Goal: Information Seeking & Learning: Check status

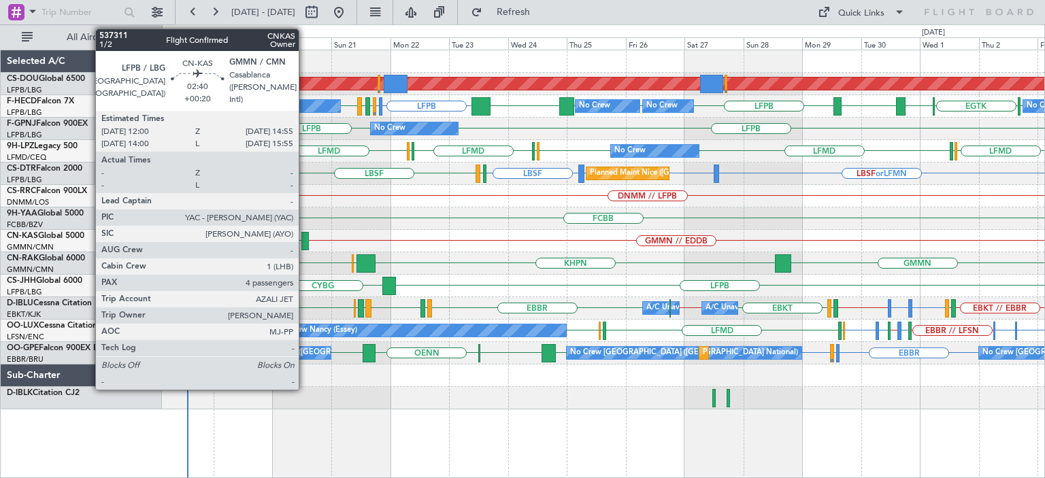
click at [305, 241] on div at bounding box center [304, 241] width 7 height 18
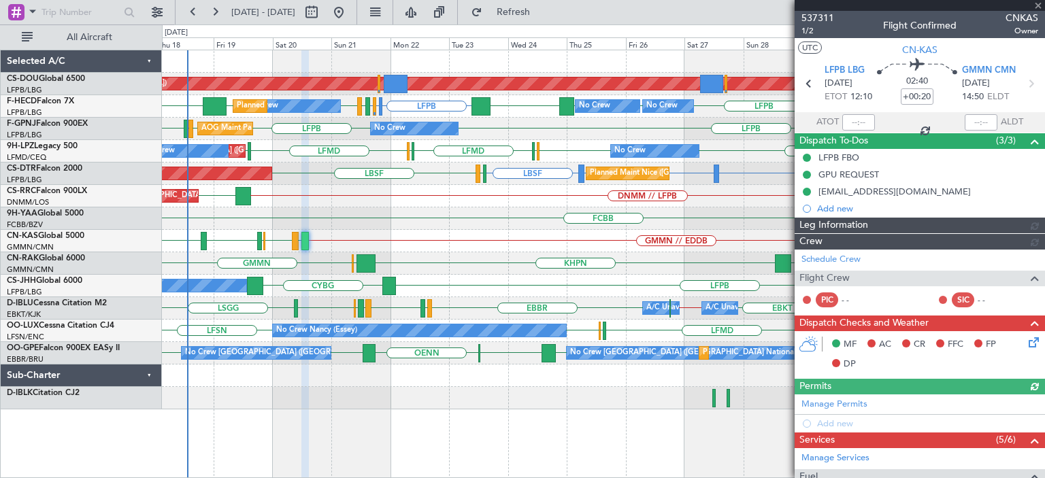
type input "[PERSON_NAME] ([PERSON_NAME])"
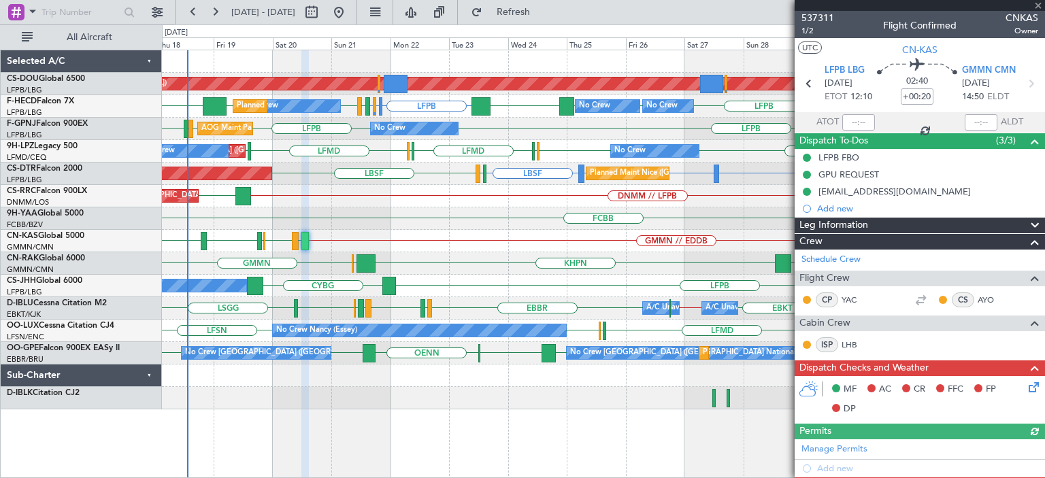
click at [1039, 3] on div at bounding box center [919, 5] width 250 height 11
click at [1038, 3] on span at bounding box center [1038, 6] width 14 height 12
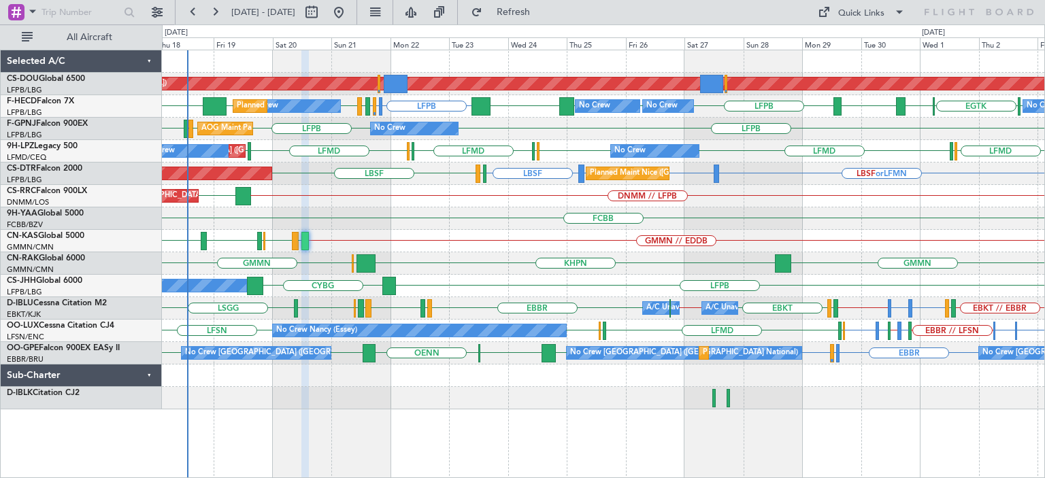
type input "0"
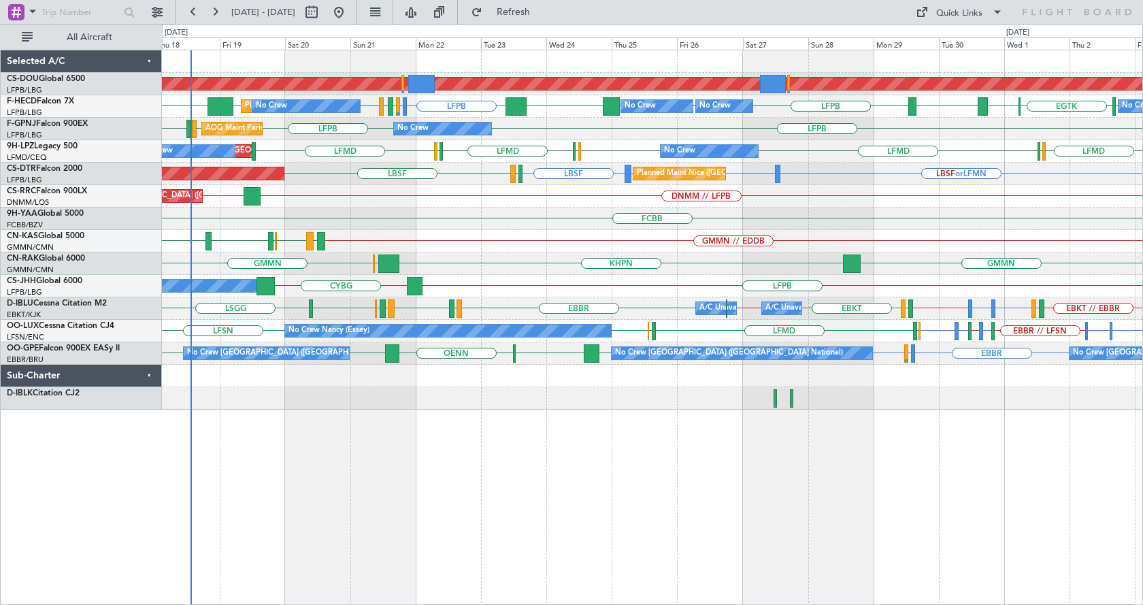
click at [350, 477] on div "Planned Maint London ([GEOGRAPHIC_DATA]) LFPB LFMN or LFPB LFPB [GEOGRAPHIC_DAT…" at bounding box center [652, 327] width 981 height 555
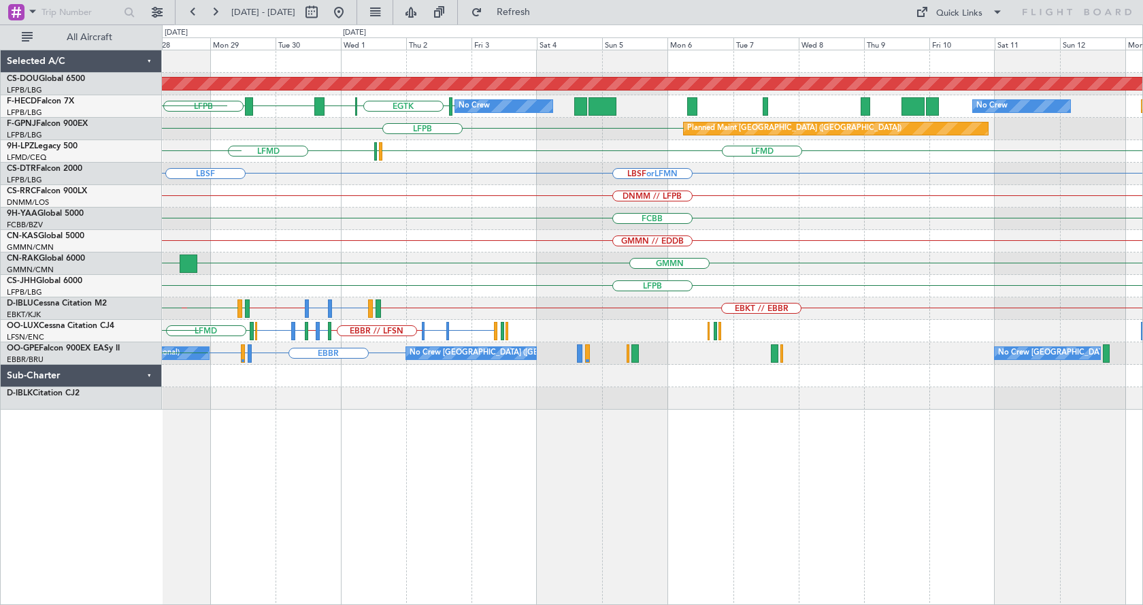
click at [239, 477] on div "Planned Maint London ([GEOGRAPHIC_DATA]) [GEOGRAPHIC_DATA] LFPB LFPB [GEOGRAPHI…" at bounding box center [652, 327] width 981 height 555
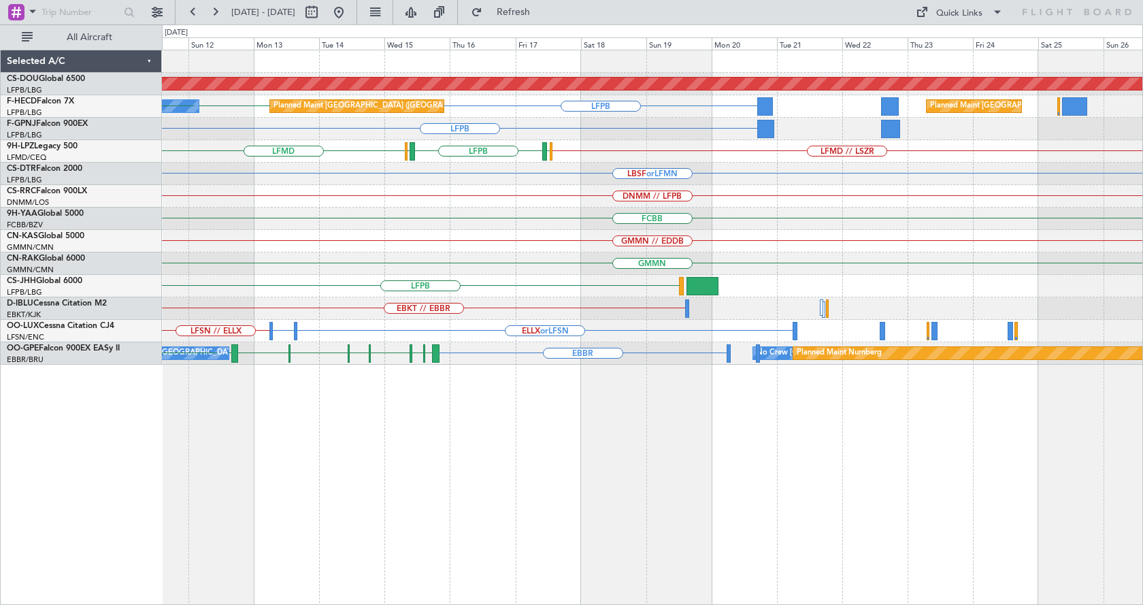
click at [429, 462] on div "Planned Maint London ([GEOGRAPHIC_DATA]) LFPB LFPB Planned Maint [GEOGRAPHIC_DA…" at bounding box center [652, 327] width 981 height 555
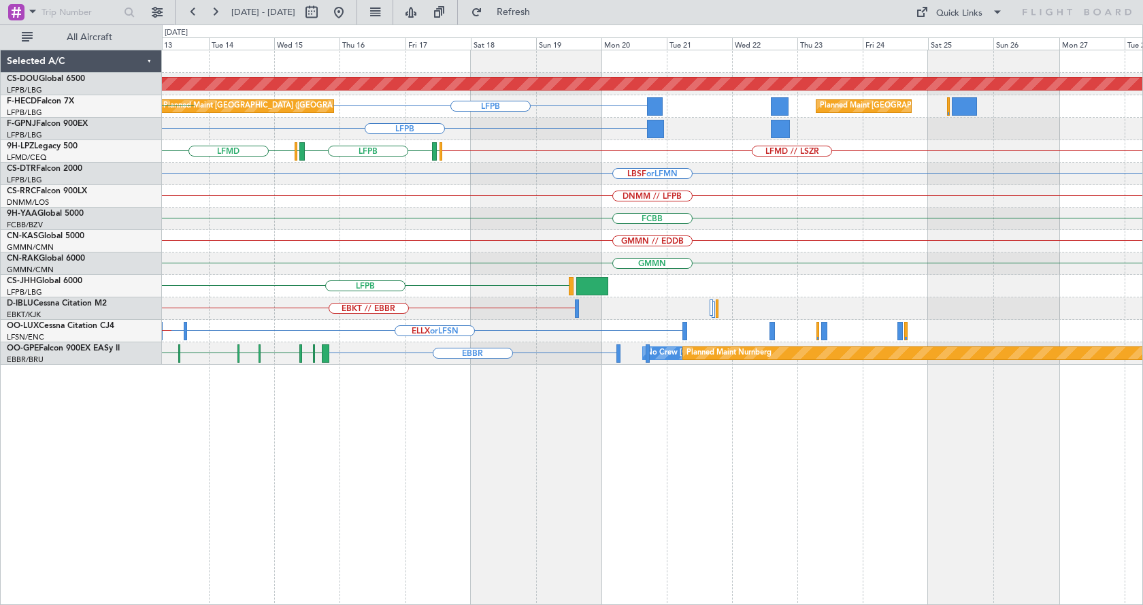
click at [405, 477] on div "Planned Maint London ([GEOGRAPHIC_DATA]) LFPB Planned Maint [GEOGRAPHIC_DATA] (…" at bounding box center [652, 327] width 981 height 555
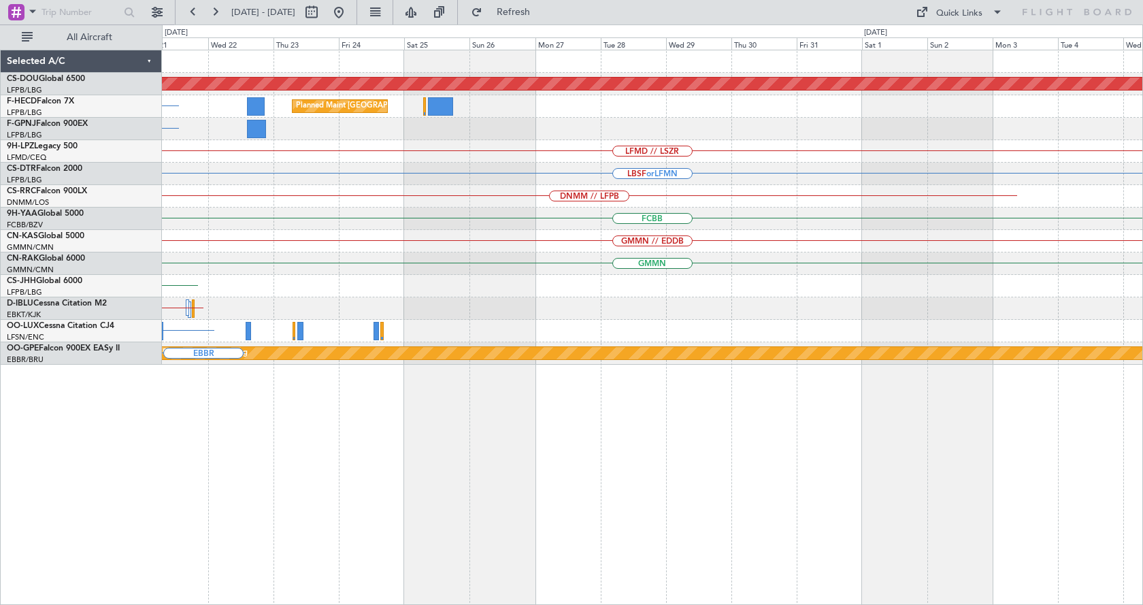
click at [133, 477] on div "Planned Maint London ([GEOGRAPHIC_DATA]) Planned Maint [GEOGRAPHIC_DATA] ([GEOG…" at bounding box center [571, 314] width 1143 height 580
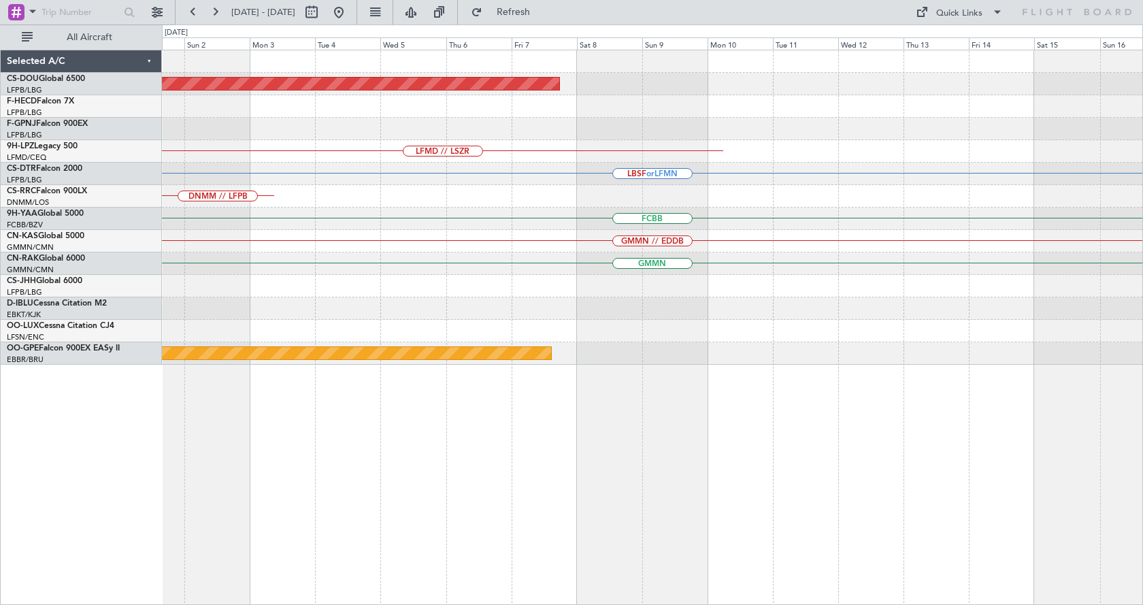
click at [234, 477] on div "Planned Maint London ([GEOGRAPHIC_DATA]) LFMD // LSZR LBSF or LFMN DNMM // LFPB…" at bounding box center [652, 327] width 981 height 555
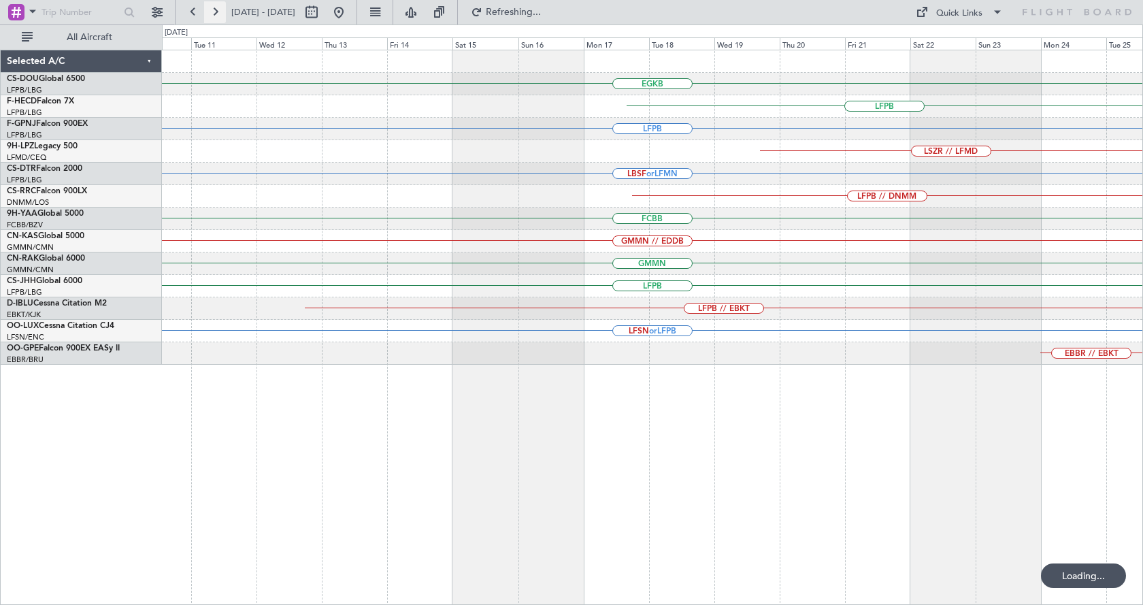
click at [216, 7] on button at bounding box center [215, 12] width 22 height 22
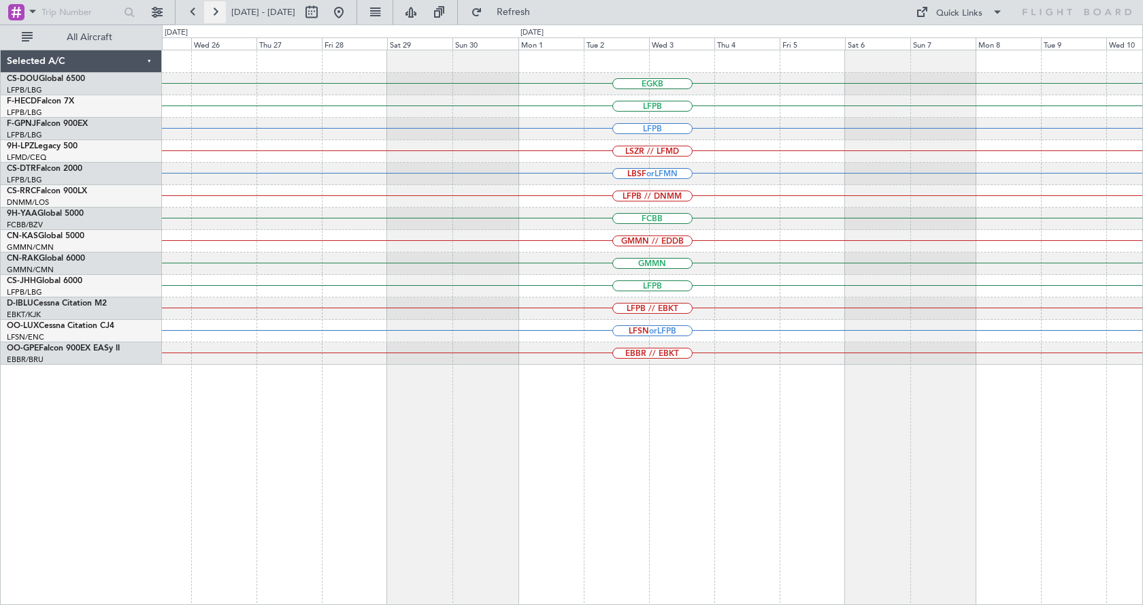
click at [218, 10] on button at bounding box center [215, 12] width 22 height 22
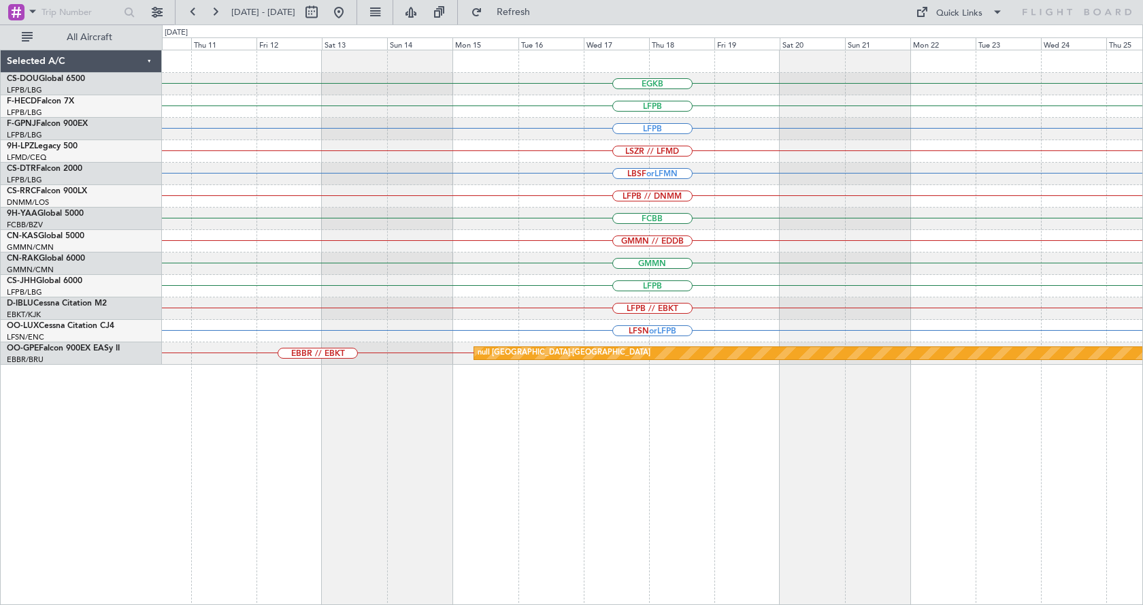
click at [74, 477] on div "EGKB LFPB LFPB LSZR // LFMD LBSF or LFMN LFPB // DNMM FCBB GMMN // EDDB GMMN LF…" at bounding box center [571, 314] width 1143 height 580
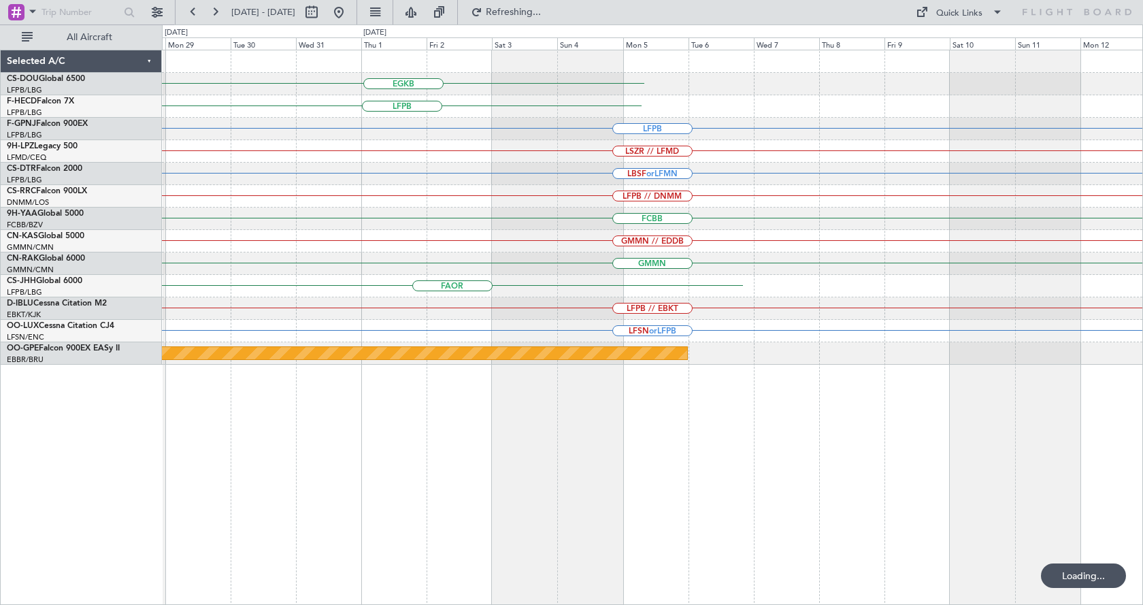
click at [192, 477] on div "EGKB LFPB LFPB LSZR // LFMD LBSF or LFMN LFPB // DNMM FCBB GMMN // EDDB GMMN FA…" at bounding box center [652, 327] width 981 height 555
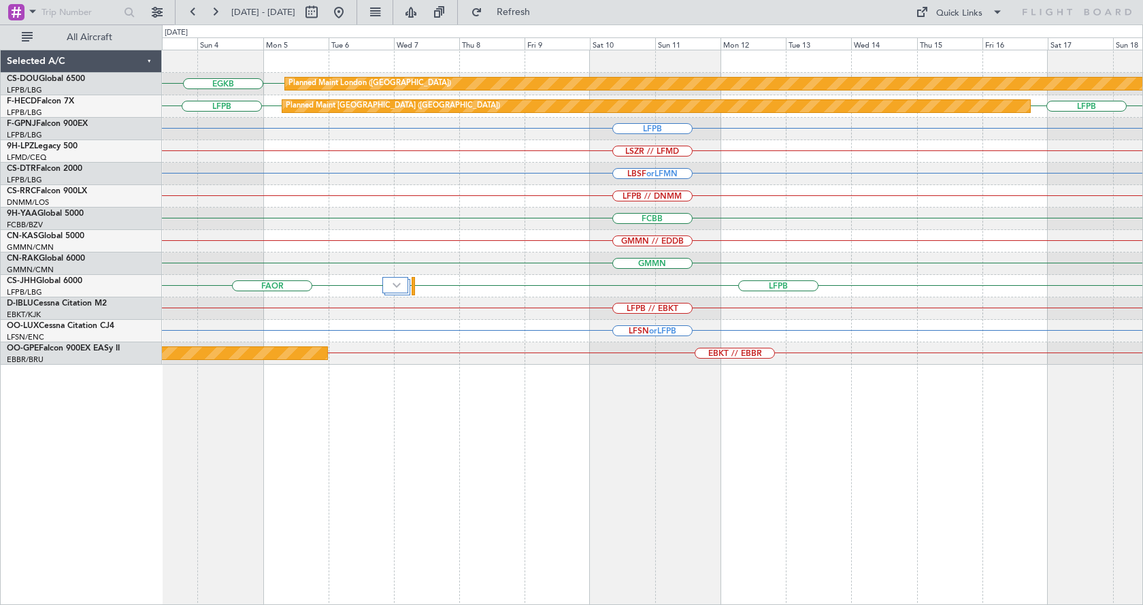
click at [916, 477] on div "Planned Maint London ([GEOGRAPHIC_DATA]) EGKB LFPB Planned Maint [GEOGRAPHIC_DA…" at bounding box center [652, 327] width 981 height 555
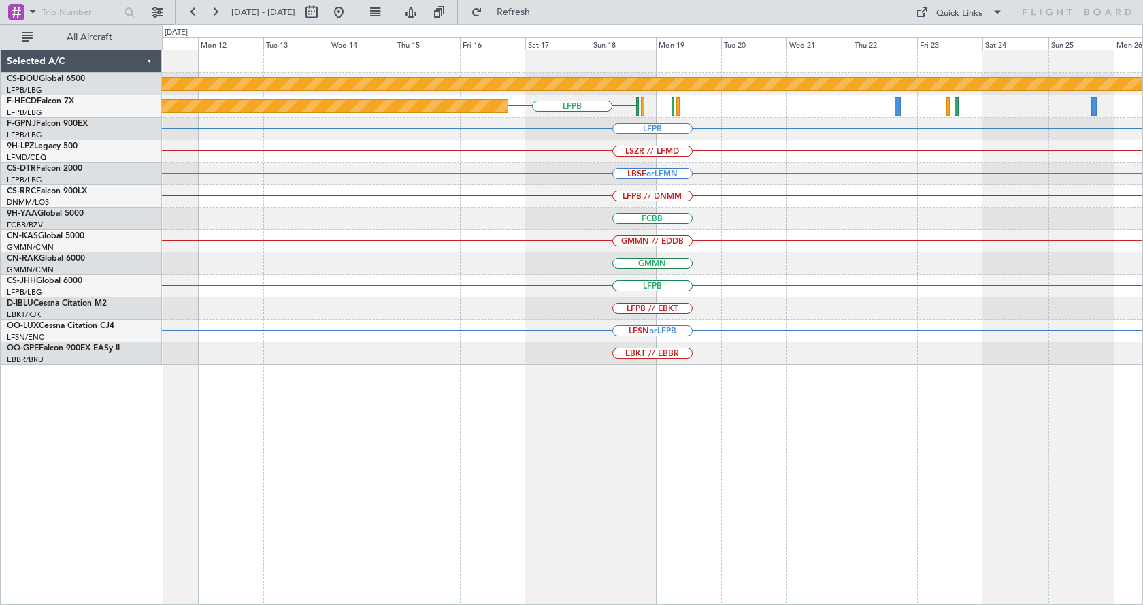
click at [451, 477] on div "Planned Maint London ([GEOGRAPHIC_DATA]) LFPB Planned Maint [GEOGRAPHIC_DATA] (…" at bounding box center [652, 327] width 981 height 555
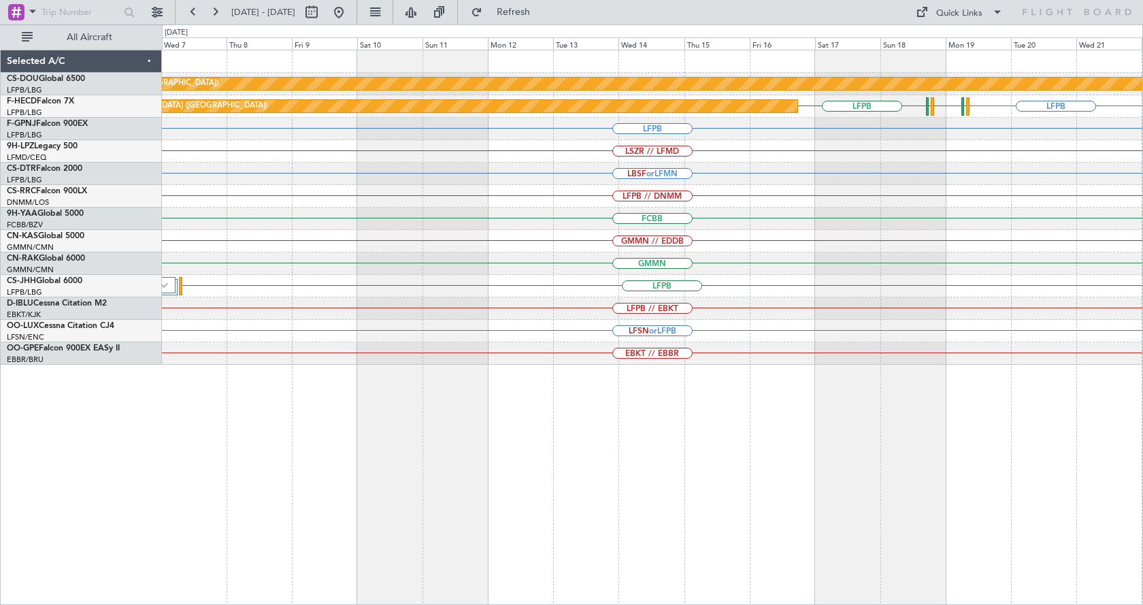
click at [756, 477] on div "Planned Maint London ([GEOGRAPHIC_DATA]) LFPB LFPB [GEOGRAPHIC_DATA] LFPB [GEOG…" at bounding box center [652, 327] width 981 height 555
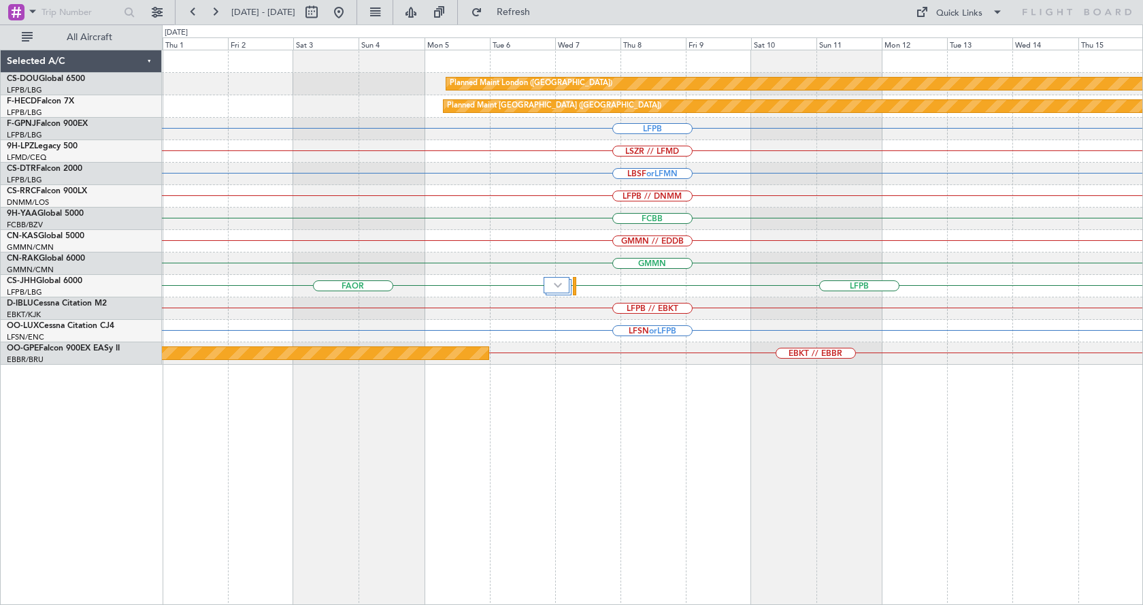
click at [760, 477] on div "Planned Maint London ([GEOGRAPHIC_DATA]) Planned Maint [GEOGRAPHIC_DATA] ([GEOG…" at bounding box center [652, 327] width 981 height 555
click at [858, 477] on div "Planned Maint London ([GEOGRAPHIC_DATA]) EGKB Planned Maint [GEOGRAPHIC_DATA] (…" at bounding box center [652, 327] width 981 height 555
click at [865, 477] on div "Planned Maint London ([GEOGRAPHIC_DATA]) EGKB Planned Maint [GEOGRAPHIC_DATA] (…" at bounding box center [652, 327] width 981 height 555
click at [855, 473] on div "EGKB Planned Maint [GEOGRAPHIC_DATA] ([GEOGRAPHIC_DATA]) LFPB Planned Maint [GE…" at bounding box center [652, 327] width 981 height 555
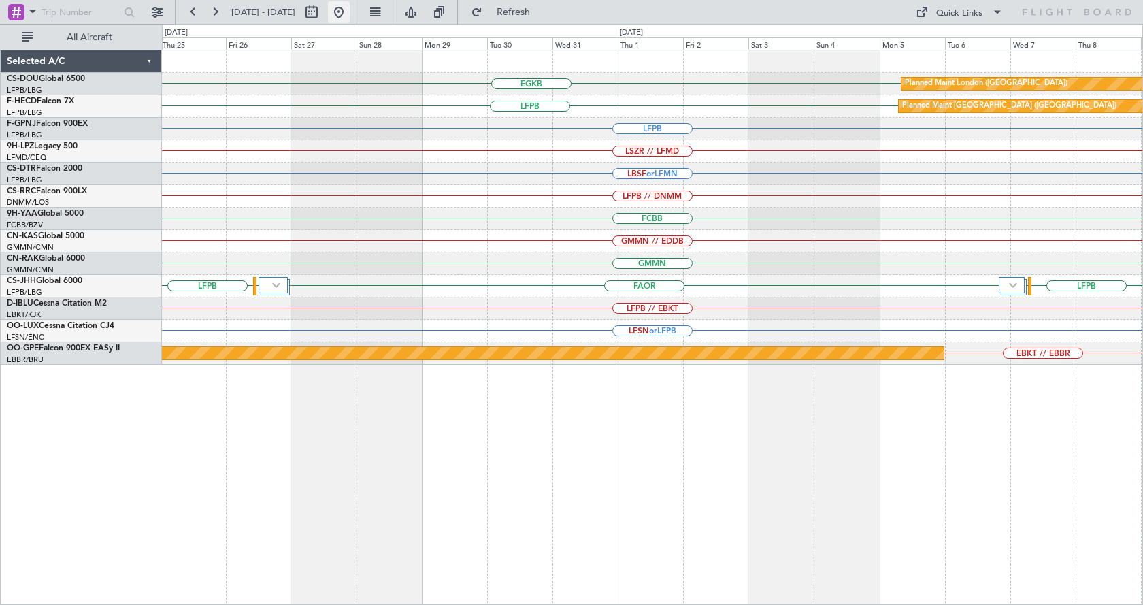
click at [350, 20] on button at bounding box center [339, 12] width 22 height 22
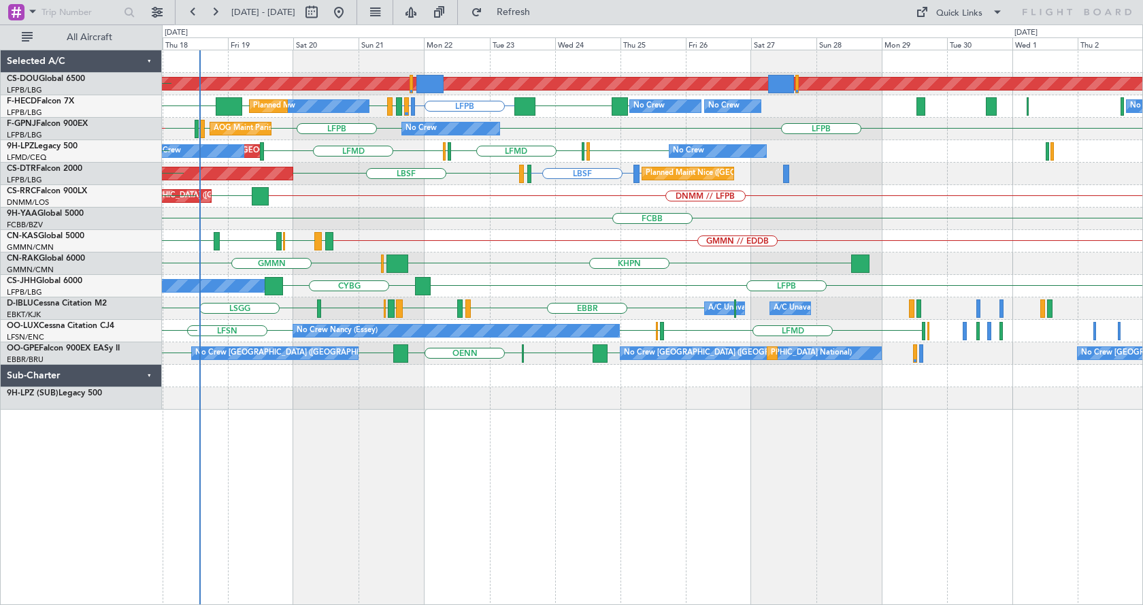
click at [335, 477] on div "Planned Maint London ([GEOGRAPHIC_DATA]) LFPB LFPB LFMN or LFPB LFPB LFPB KSEA …" at bounding box center [652, 327] width 981 height 555
